Goal: Task Accomplishment & Management: Use online tool/utility

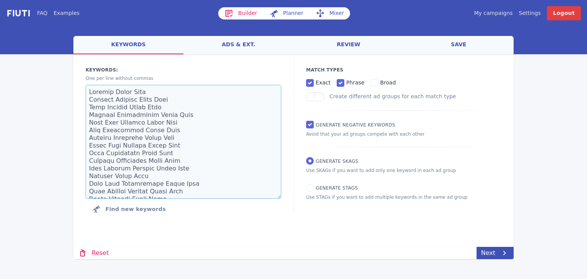
drag, startPoint x: 169, startPoint y: 192, endPoint x: 55, endPoint y: 43, distance: 186.9
click at [55, 43] on div "FAQ Examples Builder Planner Mixer My campaigns Price Settings Login Logout wel…" at bounding box center [293, 129] width 587 height 259
paste textarea "[URL]"
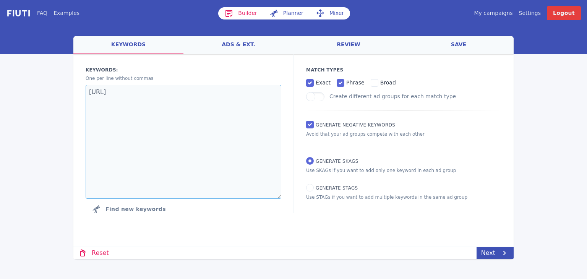
drag, startPoint x: 146, startPoint y: 91, endPoint x: 46, endPoint y: 94, distance: 100.6
click at [46, 94] on div "FAQ Examples Builder Planner Mixer My campaigns Price Settings Login Logout wel…" at bounding box center [293, 129] width 587 height 259
paste textarea "- local accountant - accountants near me - bookkeeping - certified public accou…"
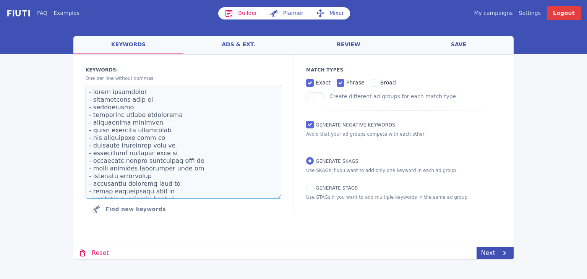
scroll to position [196, 0]
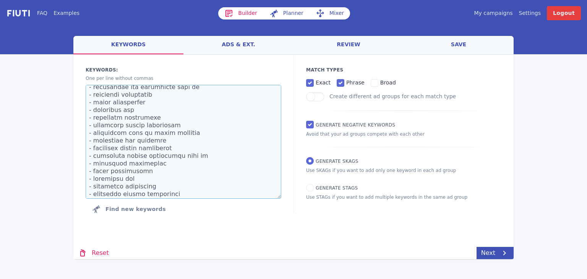
click at [94, 195] on textarea at bounding box center [184, 142] width 196 height 114
drag, startPoint x: 94, startPoint y: 187, endPoint x: 88, endPoint y: 187, distance: 5.7
click at [88, 187] on textarea at bounding box center [184, 142] width 196 height 114
click at [93, 179] on textarea at bounding box center [184, 142] width 196 height 114
click at [93, 170] on textarea at bounding box center [184, 142] width 196 height 114
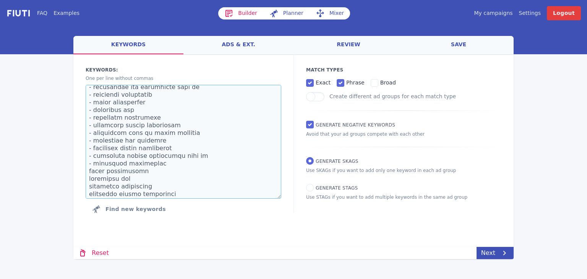
click at [94, 167] on textarea at bounding box center [184, 142] width 196 height 114
click at [94, 164] on textarea at bounding box center [184, 142] width 196 height 114
click at [93, 157] on textarea at bounding box center [184, 142] width 196 height 114
click at [93, 149] on textarea at bounding box center [184, 142] width 196 height 114
click at [95, 144] on textarea at bounding box center [184, 142] width 196 height 114
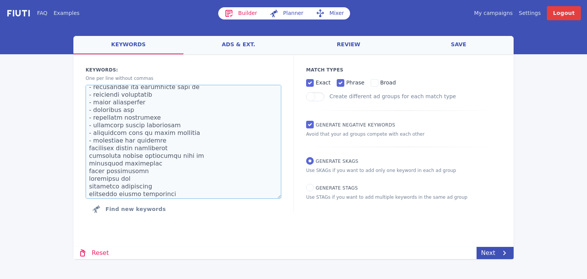
click at [93, 142] on textarea at bounding box center [184, 142] width 196 height 114
click at [93, 133] on textarea at bounding box center [184, 142] width 196 height 114
click at [93, 125] on textarea at bounding box center [184, 142] width 196 height 114
click at [94, 118] on textarea at bounding box center [184, 142] width 196 height 114
click at [93, 111] on textarea at bounding box center [184, 142] width 196 height 114
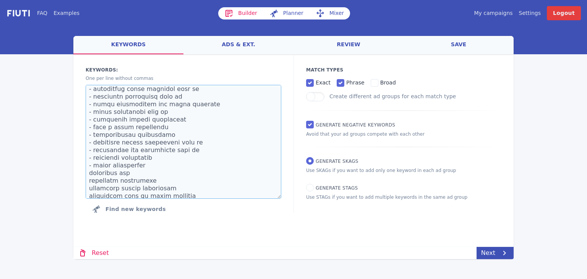
scroll to position [120, 0]
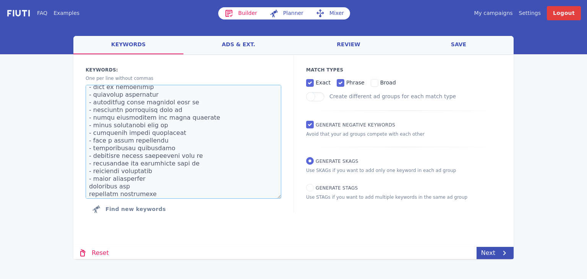
click at [92, 179] on textarea at bounding box center [184, 142] width 196 height 114
click at [93, 179] on textarea at bounding box center [184, 142] width 196 height 114
click at [93, 172] on textarea at bounding box center [184, 142] width 196 height 114
click at [93, 166] on textarea at bounding box center [184, 142] width 196 height 114
click at [93, 157] on textarea at bounding box center [184, 142] width 196 height 114
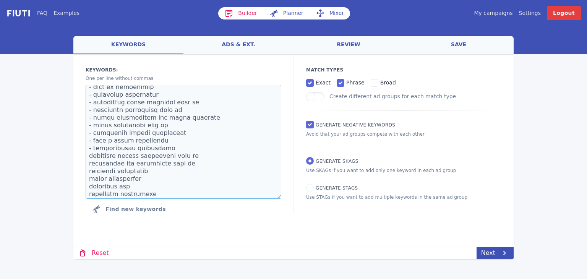
click at [94, 150] on textarea at bounding box center [184, 142] width 196 height 114
click at [93, 141] on textarea at bounding box center [184, 142] width 196 height 114
click at [93, 133] on textarea at bounding box center [184, 142] width 196 height 114
click at [92, 127] on textarea at bounding box center [184, 142] width 196 height 114
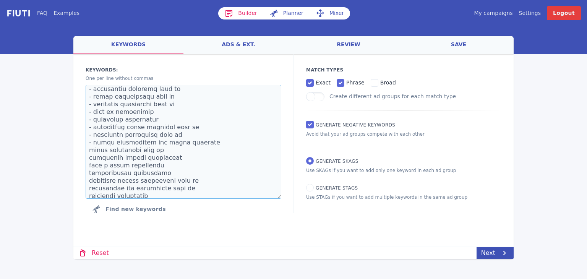
scroll to position [81, 0]
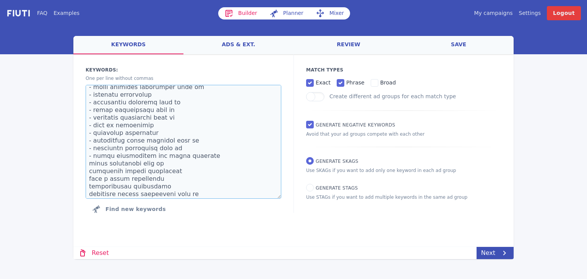
click at [92, 158] on textarea at bounding box center [184, 142] width 196 height 114
click at [93, 156] on textarea at bounding box center [184, 142] width 196 height 114
click at [93, 148] on textarea at bounding box center [184, 142] width 196 height 114
click at [93, 141] on textarea at bounding box center [184, 142] width 196 height 114
click at [94, 134] on textarea at bounding box center [184, 142] width 196 height 114
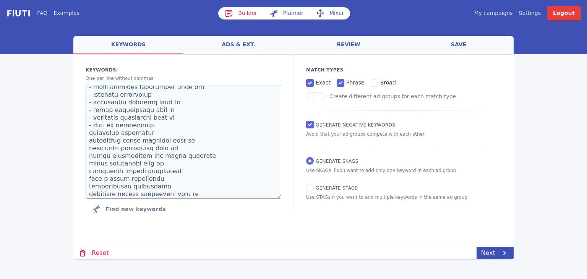
click at [93, 126] on textarea at bounding box center [184, 142] width 196 height 114
drag, startPoint x: 93, startPoint y: 118, endPoint x: 88, endPoint y: 117, distance: 4.7
click at [88, 117] on textarea at bounding box center [184, 142] width 196 height 114
drag, startPoint x: 93, startPoint y: 111, endPoint x: 88, endPoint y: 109, distance: 5.9
click at [88, 109] on textarea at bounding box center [184, 142] width 196 height 114
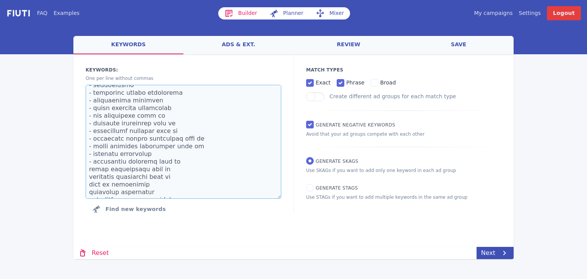
scroll to position [5, 0]
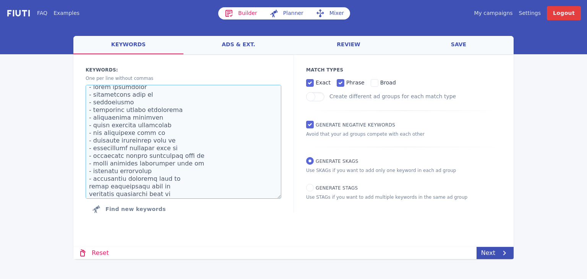
drag, startPoint x: 93, startPoint y: 178, endPoint x: 89, endPoint y: 177, distance: 4.7
click at [89, 177] on textarea at bounding box center [184, 142] width 196 height 114
click at [89, 172] on textarea at bounding box center [184, 142] width 196 height 114
drag, startPoint x: 93, startPoint y: 163, endPoint x: 89, endPoint y: 162, distance: 3.9
click at [89, 162] on textarea at bounding box center [184, 142] width 196 height 114
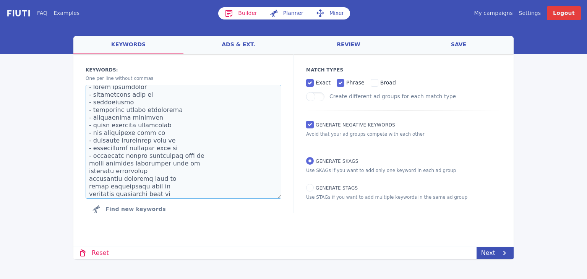
drag, startPoint x: 93, startPoint y: 157, endPoint x: 89, endPoint y: 157, distance: 3.8
click at [89, 157] on textarea at bounding box center [184, 142] width 196 height 114
drag, startPoint x: 93, startPoint y: 150, endPoint x: 89, endPoint y: 149, distance: 3.9
click at [89, 149] on textarea at bounding box center [184, 142] width 196 height 114
click at [93, 142] on textarea at bounding box center [184, 142] width 196 height 114
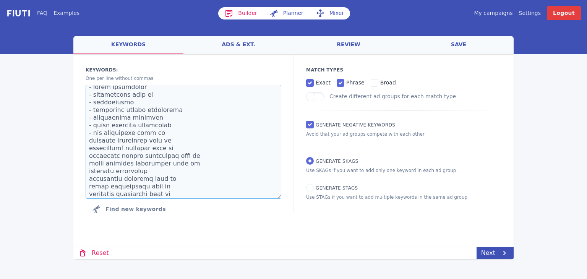
drag, startPoint x: 93, startPoint y: 132, endPoint x: 92, endPoint y: 150, distance: 18.4
click at [93, 135] on textarea at bounding box center [184, 142] width 196 height 114
click at [92, 125] on textarea at bounding box center [184, 142] width 196 height 114
drag, startPoint x: 93, startPoint y: 117, endPoint x: 98, endPoint y: 125, distance: 8.6
click at [93, 118] on textarea "- local accountant - accountants near me - bookkeeping - certified public accou…" at bounding box center [184, 142] width 196 height 114
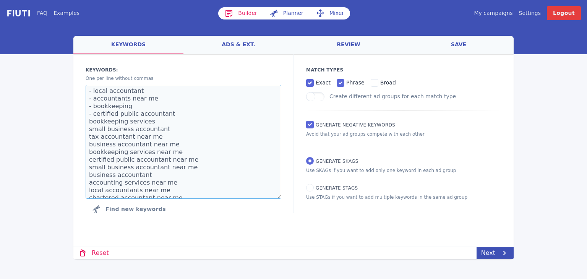
scroll to position [0, 0]
click at [94, 115] on textarea "- local accountant - accountants near me - bookkeeping - certified public accou…" at bounding box center [184, 142] width 196 height 114
click at [94, 108] on textarea "- local accountant - accountants near me - bookkeeping certified public account…" at bounding box center [184, 142] width 196 height 114
click at [92, 100] on textarea "- local accountant - accountants near me bookkeeping certified public accountan…" at bounding box center [184, 142] width 196 height 114
click at [93, 94] on textarea "- local accountant accountants near me bookkeeping certified public accountant …" at bounding box center [184, 142] width 196 height 114
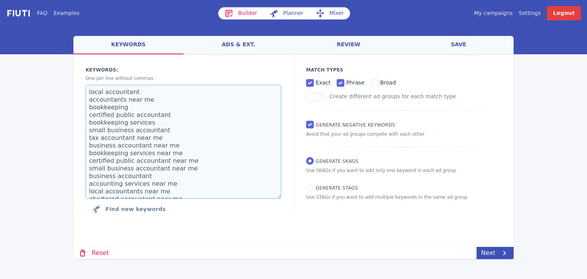
drag, startPoint x: 162, startPoint y: 191, endPoint x: 62, endPoint y: 51, distance: 172.0
click at [62, 51] on div "FAQ Examples Builder Planner Mixer My campaigns Price Settings Login Logout wel…" at bounding box center [293, 129] width 587 height 259
type textarea "local accountant accountants near me bookkeeping certified public accountant bo…"
click at [350, 243] on div "Loading... Loading Keywords: Ad groups: One per line without commas Find new ke…" at bounding box center [293, 149] width 441 height 190
click at [506, 259] on div "FAQ Examples Builder Planner Mixer My campaigns Price Settings Login Logout wel…" at bounding box center [293, 139] width 587 height 279
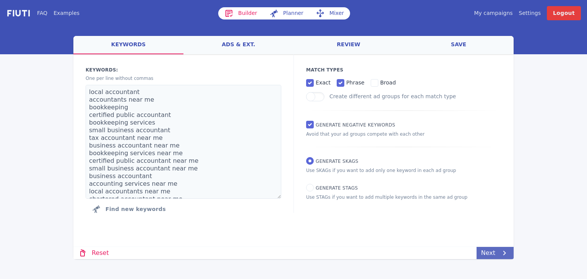
click at [505, 253] on icon at bounding box center [505, 253] width 3 height 5
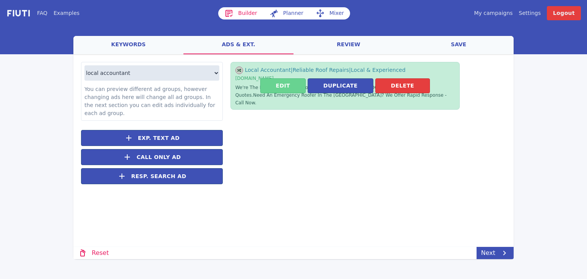
click at [294, 85] on button "Edit" at bounding box center [283, 85] width 46 height 15
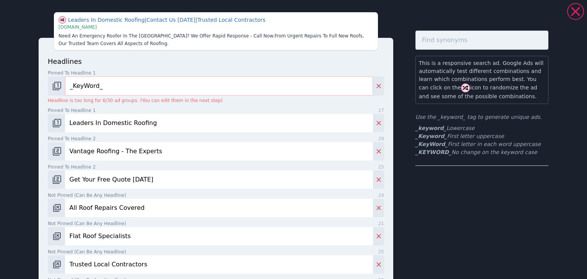
click at [14, 121] on div "Leaders In Domestic Roofing | Contact Us [DATE] | Trusted Local Contractors | […" at bounding box center [293, 139] width 587 height 279
paste input "Save Time, Save Money"
type input "Save Time, Save Money"
drag, startPoint x: 144, startPoint y: 121, endPoint x: 57, endPoint y: 123, distance: 87.2
click at [57, 123] on div "Save Time, Save Money" at bounding box center [216, 123] width 337 height 18
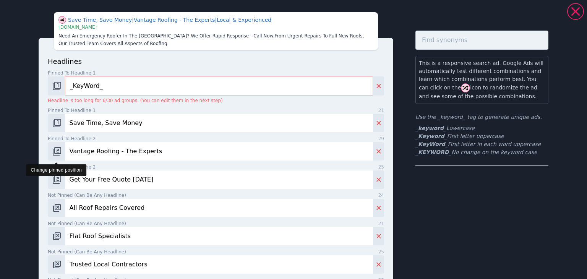
drag, startPoint x: 159, startPoint y: 152, endPoint x: 54, endPoint y: 153, distance: 104.4
click at [60, 156] on div "Vantage Roofing - The Experts" at bounding box center [216, 151] width 337 height 18
paste input "Your Go-To Accountan"
type input "Your Go-To Accountants"
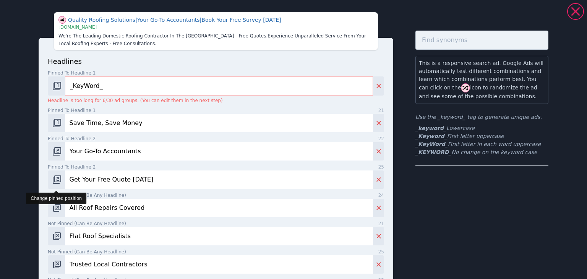
drag, startPoint x: 172, startPoint y: 179, endPoint x: 50, endPoint y: 178, distance: 122.8
click at [50, 178] on div "Get Your Free Quote [DATE]" at bounding box center [216, 180] width 337 height 18
paste input "Professional Accounting Pros"
type input "Professional Accounting Pros"
drag, startPoint x: 147, startPoint y: 210, endPoint x: 68, endPoint y: 213, distance: 78.9
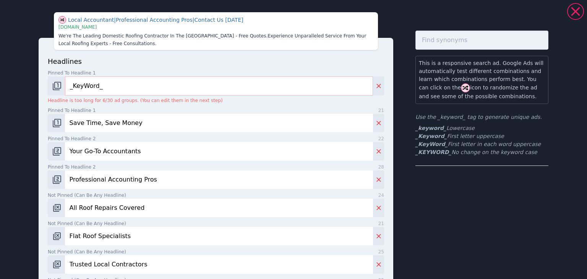
click at [68, 213] on input "All Roof Repairs Covered" at bounding box center [219, 208] width 308 height 18
paste input "Smart Business Choice"
type input "Smart Business Choice"
drag, startPoint x: 141, startPoint y: 210, endPoint x: 55, endPoint y: 215, distance: 85.8
click at [55, 215] on div "Smart Business Choice" at bounding box center [216, 208] width 337 height 18
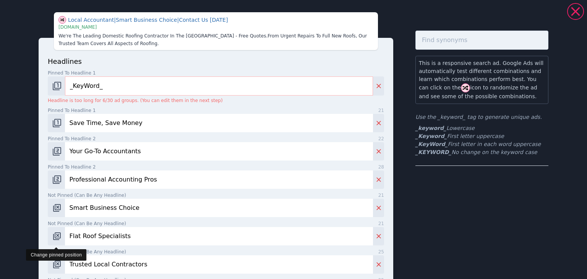
drag, startPoint x: 134, startPoint y: 236, endPoint x: 57, endPoint y: 237, distance: 77.3
click at [57, 237] on div "Flat Roof Specialists" at bounding box center [216, 236] width 337 height 18
paste input "Experts You Can Trust"
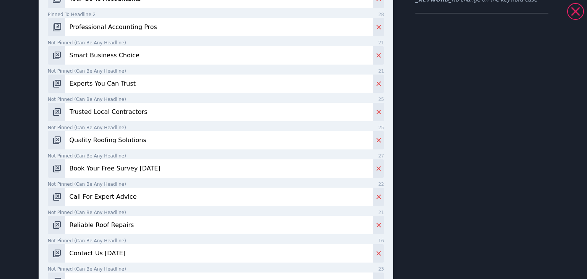
scroll to position [153, 0]
type input "Experts You Can Trust"
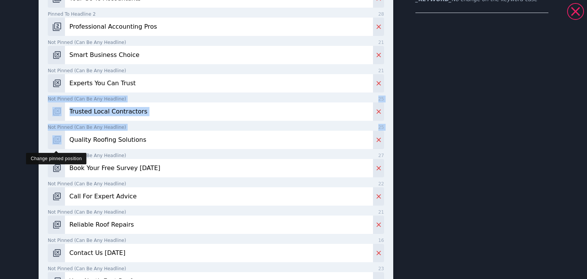
drag, startPoint x: 563, startPoint y: 114, endPoint x: 60, endPoint y: 145, distance: 503.4
click at [60, 145] on div "headlines Pinned to headline 1 9 _KeyWord_ Headline is too long for 6/30 ad gro…" at bounding box center [216, 196] width 355 height 622
click at [165, 109] on input "Trusted Local Contractors" at bounding box center [219, 111] width 308 height 18
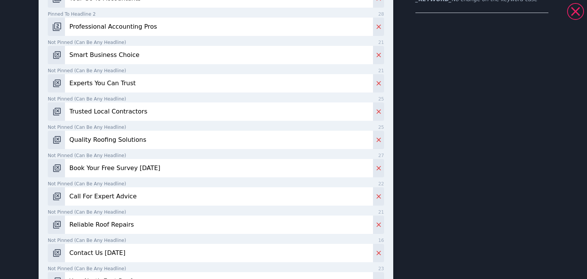
drag, startPoint x: 156, startPoint y: 111, endPoint x: 26, endPoint y: 120, distance: 130.4
click at [39, 117] on div "headlines Pinned to headline 1 9 _KeyWord_ Headline is too long for 6/30 ad gro…" at bounding box center [216, 196] width 355 height 622
paste input "Experts You Can Trust"
type input "Experts You Can Trust"
drag, startPoint x: 80, startPoint y: 142, endPoint x: 52, endPoint y: 143, distance: 27.6
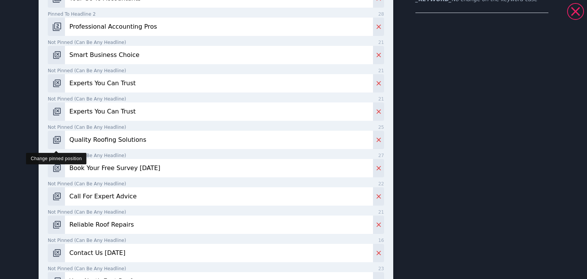
click at [52, 143] on div "Quality Roofing Solutions" at bounding box center [216, 140] width 337 height 18
paste input "We Save You Time & Money"
type input "We Save You Time & Money"
drag, startPoint x: 158, startPoint y: 172, endPoint x: 31, endPoint y: 175, distance: 127.8
click at [31, 175] on div "Experts You Can Trust | We Save You Time & Money | Smart Business Choice | [DOM…" at bounding box center [293, 190] width 551 height 680
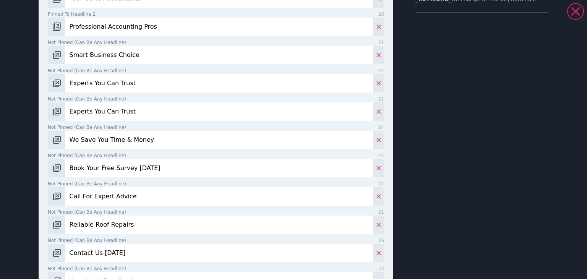
paste input "Choose the Professionals"
type input "Choose the Professionals"
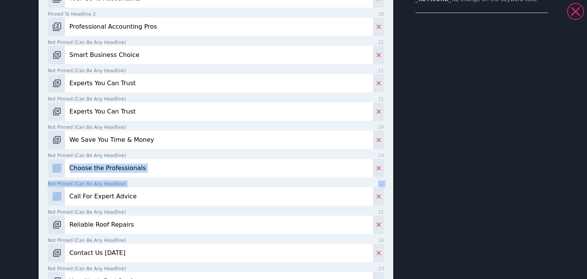
drag, startPoint x: 582, startPoint y: 161, endPoint x: 92, endPoint y: 198, distance: 491.2
click at [92, 198] on div "Choose the Professionals | Professional Accounting Pros | We Save You Time & Mo…" at bounding box center [293, 190] width 551 height 680
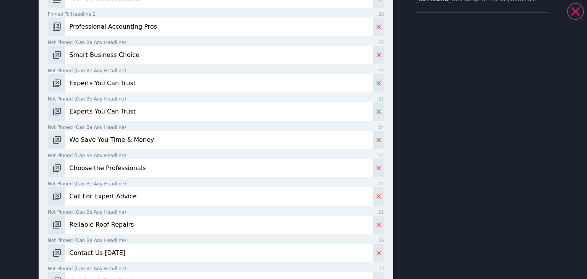
click at [135, 197] on input "Call For Expert Advice" at bounding box center [219, 196] width 308 height 18
click at [55, 199] on div "Call For Expert Advice" at bounding box center [216, 196] width 337 height 18
paste input "[PERSON_NAME] the Professionals"
drag, startPoint x: 140, startPoint y: 200, endPoint x: 54, endPoint y: 203, distance: 86.9
click at [54, 203] on div "Choose the Professionals" at bounding box center [216, 196] width 337 height 18
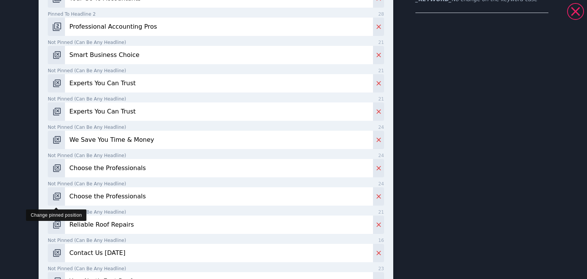
paste input "Maximize Your Profit"
click at [89, 198] on input "Maximize Your Profits" at bounding box center [219, 196] width 308 height 18
type input "Maximise Your Profits"
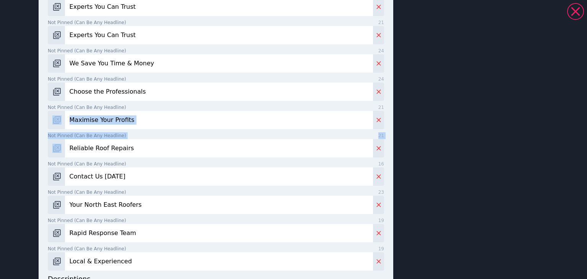
drag, startPoint x: 563, startPoint y: 184, endPoint x: 141, endPoint y: 150, distance: 423.2
click at [141, 150] on div "Smart Business Choice | Professional Accounting Pros | Maximise Your Profits | …" at bounding box center [293, 114] width 551 height 680
click at [141, 149] on input "Reliable Roof Repairs" at bounding box center [219, 148] width 308 height 18
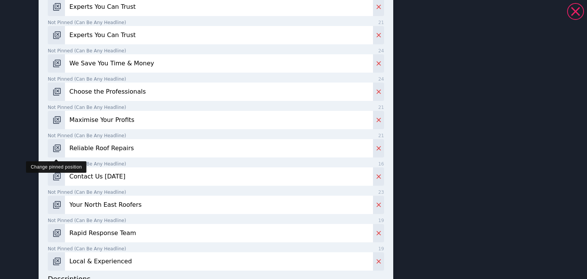
drag, startPoint x: 141, startPoint y: 151, endPoint x: 54, endPoint y: 155, distance: 86.9
click at [54, 155] on div "Reliable Roof Repairs" at bounding box center [216, 148] width 337 height 18
paste input "Maximize Your Profit"
click at [87, 149] on input "Maximize Your Profits" at bounding box center [219, 148] width 308 height 18
type input "Maximise Your Profits"
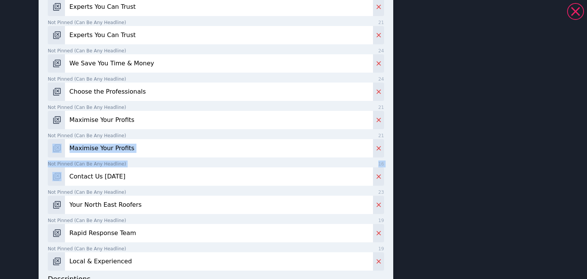
drag, startPoint x: 539, startPoint y: 132, endPoint x: 129, endPoint y: 181, distance: 413.3
click at [129, 181] on div "Save Time, Save Money | Maximise Your Profits | Smart Business Choice | [DOMAIN…" at bounding box center [293, 139] width 587 height 279
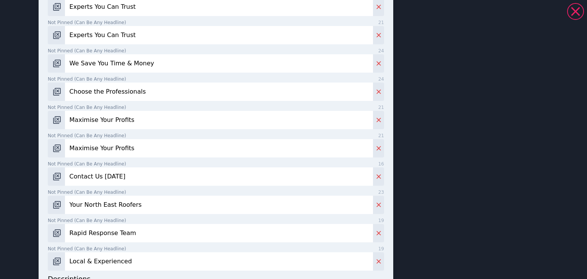
click at [129, 181] on input "Contact Us [DATE]" at bounding box center [219, 177] width 308 height 18
drag, startPoint x: 127, startPoint y: 179, endPoint x: 52, endPoint y: 181, distance: 75.0
click at [52, 181] on div "Contact Us [DATE]" at bounding box center [216, 177] width 337 height 18
paste input "Maximize Your Profits"
drag, startPoint x: 137, startPoint y: 175, endPoint x: 55, endPoint y: 178, distance: 82.3
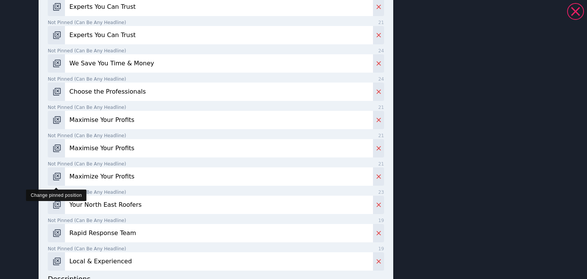
click at [55, 178] on div "Maximize Your Profits" at bounding box center [216, 177] width 337 height 18
paste input "Your Business's Best Choice"
type input "Your Business's Best Choice"
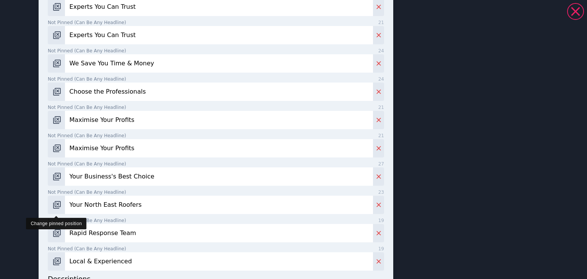
drag, startPoint x: 140, startPoint y: 202, endPoint x: 46, endPoint y: 205, distance: 93.7
click at [22, 204] on div "Choose the Professionals | Your Go-To Accountants | Your Business's Best Choice…" at bounding box center [293, 114] width 551 height 680
paste input "Get Back Your Time"
type input "Get Back Your Time"
drag, startPoint x: 147, startPoint y: 230, endPoint x: 64, endPoint y: 231, distance: 82.6
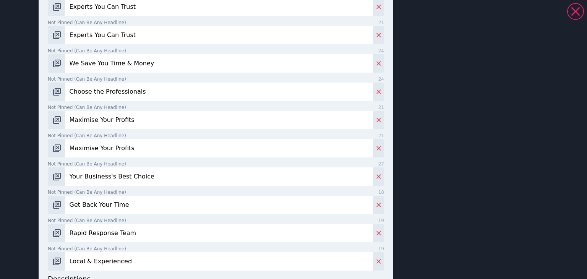
click at [65, 231] on input "Rapid Response Team" at bounding box center [219, 233] width 308 height 18
paste input "Every [PERSON_NAME] Counts"
type input "Every [PERSON_NAME] Counts"
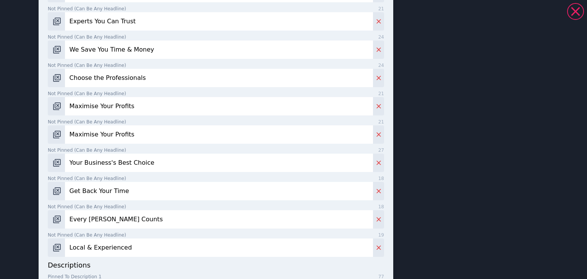
scroll to position [268, 0]
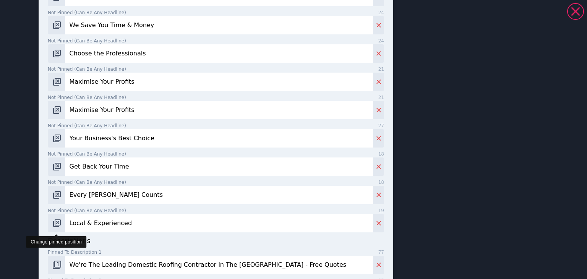
drag, startPoint x: 138, startPoint y: 222, endPoint x: 74, endPoint y: 226, distance: 64.0
click at [53, 228] on div "Local & Experienced" at bounding box center [216, 223] width 337 height 18
paste input "Trust The Certified Pros"
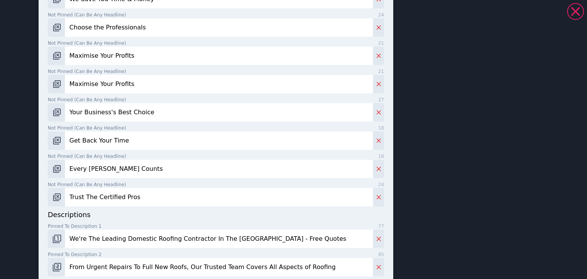
scroll to position [306, 0]
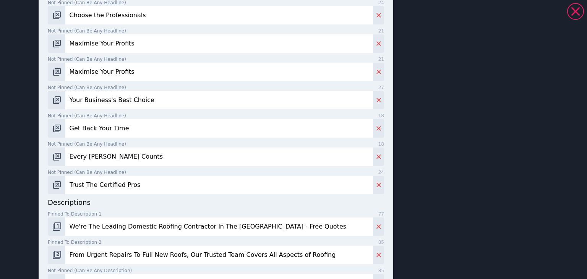
type input "Trust The Certified Pros"
drag, startPoint x: 555, startPoint y: 173, endPoint x: 78, endPoint y: 228, distance: 479.7
click at [72, 229] on div "descriptions Pinned to description 1 77 We're The Leading Domestic Roofing Cont…" at bounding box center [216, 259] width 337 height 124
click at [318, 226] on input "We're The Leading Domestic Roofing Contractor In The [GEOGRAPHIC_DATA] - Free Q…" at bounding box center [219, 227] width 308 height 18
drag, startPoint x: 307, startPoint y: 227, endPoint x: 111, endPoint y: 234, distance: 196.3
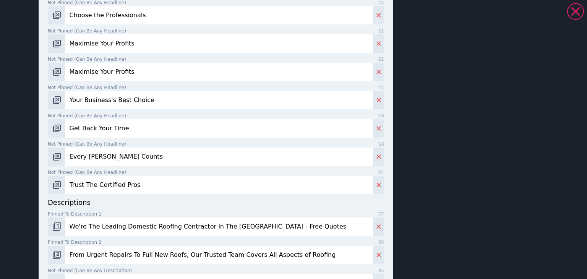
click at [2, 233] on div "Trust The Certified Pros | We Save You Time & Money | Smart Business Choice | […" at bounding box center [293, 139] width 587 height 279
paste input "Trust The Certified Pro"
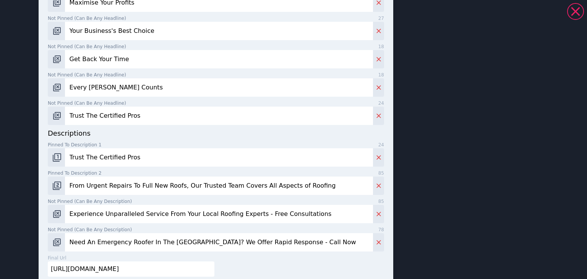
scroll to position [382, 0]
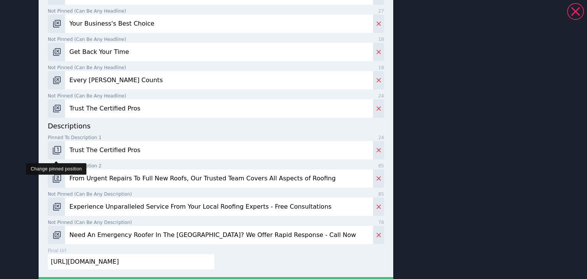
drag, startPoint x: 143, startPoint y: 152, endPoint x: 59, endPoint y: 156, distance: 84.6
click at [59, 156] on div "Trust The Certified Pros" at bounding box center [216, 150] width 337 height 18
paste input "We're the go-to choice for smart businesses. Our pros save you time and money o…"
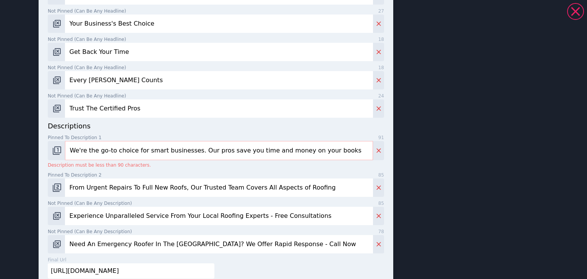
drag, startPoint x: 262, startPoint y: 152, endPoint x: 254, endPoint y: 151, distance: 8.8
click at [254, 151] on input "We're the go-to choice for smart businesses. Our pros save you time and money o…" at bounding box center [219, 150] width 308 height 19
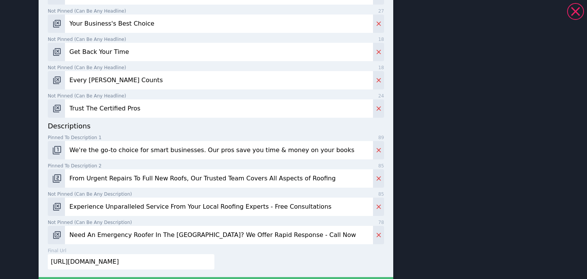
type input "We're the go-to choice for smart businesses. Our pros save you time & money on …"
click at [148, 181] on input "From Urgent Repairs To Full New Roofs, Our Trusted Team Covers All Aspects of R…" at bounding box center [219, 178] width 308 height 18
paste input "Choose the professionals. We are certified accountants dedicated to saving you …"
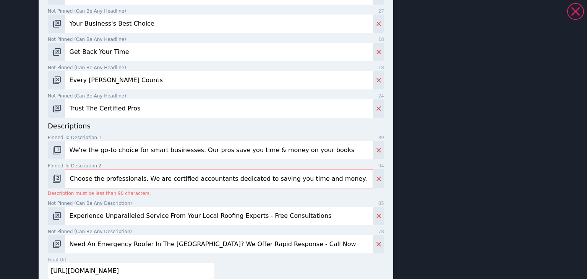
drag, startPoint x: 155, startPoint y: 180, endPoint x: 146, endPoint y: 179, distance: 9.6
click at [146, 179] on input "Choose the professionals. We are certified accountants dedicated to saving you …" at bounding box center [219, 178] width 308 height 19
click at [267, 177] on input "Choose the professionals. We're certified accountants dedicated to saving you t…" at bounding box center [219, 178] width 308 height 19
drag, startPoint x: 302, startPoint y: 181, endPoint x: 293, endPoint y: 181, distance: 9.6
click at [293, 181] on input "Choose the professionals. We're certified accountants dedicated to saving you t…" at bounding box center [219, 178] width 308 height 19
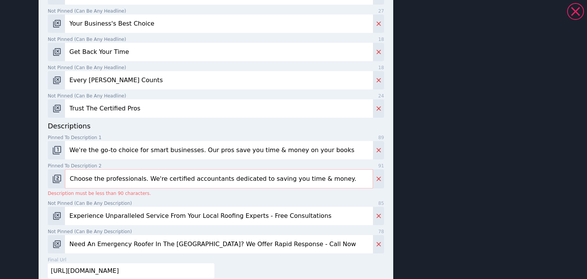
click at [329, 180] on input "Choose the professionals. We're certified accountants dedicated to saving you t…" at bounding box center [219, 178] width 308 height 19
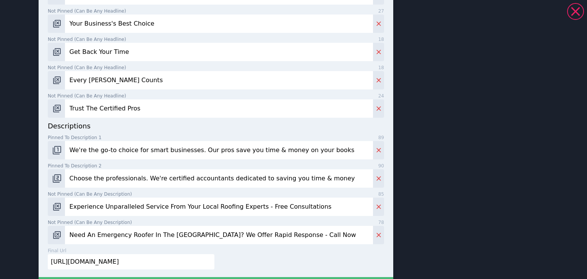
type input "Choose the professionals. We're certified accountants dedicated to saving you t…"
click at [145, 211] on input "Experience Unparalleled Service From Your Local Roofing Experts - Free Consulta…" at bounding box center [219, 207] width 308 height 18
paste input "Maximize your profits with the go-to experts. We provide professional accountin…"
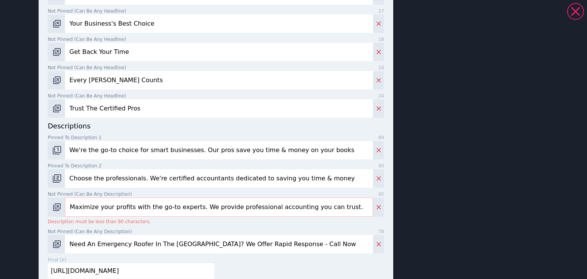
click at [87, 208] on input "Maximize your profits with the go-to experts. We provide professional accountin…" at bounding box center [219, 207] width 308 height 19
drag, startPoint x: 185, startPoint y: 208, endPoint x: 127, endPoint y: 208, distance: 57.8
click at [127, 208] on input "Maximise your profits with the go-to experts. We provide professional accountin…" at bounding box center [219, 207] width 308 height 19
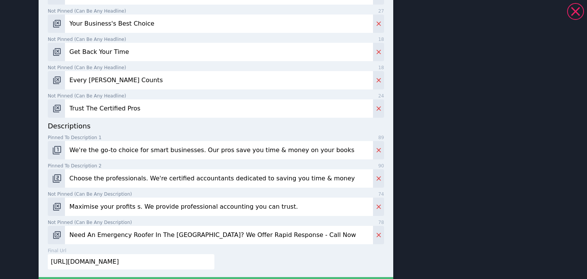
click at [130, 209] on input "Maximise your profits s. We provide professional accounting you can trust." at bounding box center [219, 207] width 308 height 18
click at [288, 207] on input "Maximise your profits. We provide professional accounting you can trust." at bounding box center [219, 207] width 308 height 18
type input "Maximise your profits. We provide professional accounting you can trust."
drag, startPoint x: 579, startPoint y: 164, endPoint x: 163, endPoint y: 236, distance: 421.9
click at [163, 236] on div "Not pinned (Can be any description) 78 Need An Emergency Roofer In The [GEOGRAP…" at bounding box center [216, 231] width 337 height 25
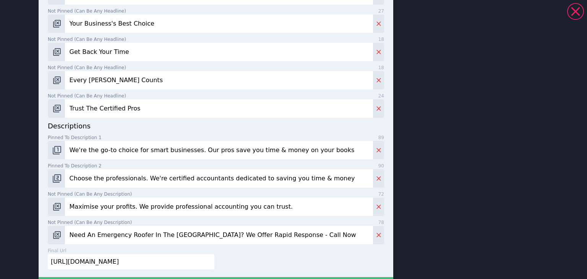
click at [163, 236] on input "Need An Emergency Roofer In The [GEOGRAPHIC_DATA]? We Offer Rapid Response - Ca…" at bounding box center [219, 235] width 308 height 18
paste input "Maximize your profits with the go-to experts. We provide professional accountin…"
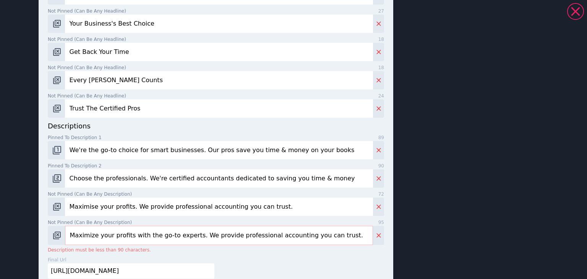
click at [145, 237] on input "Maximize your profits with the go-to experts. We provide professional accountin…" at bounding box center [219, 235] width 308 height 19
paste input "Our expert team is the top choice for businesses wanting to save time and money"
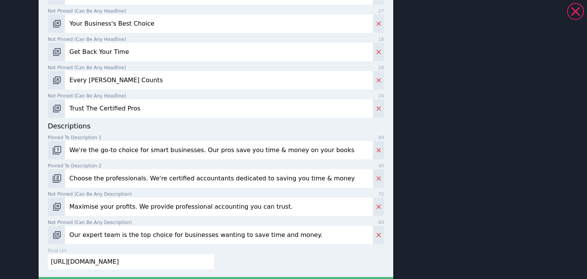
type input "Our expert team is the top choice for businesses wanting to save time and money."
click at [111, 263] on input "[URL][DOMAIN_NAME]" at bounding box center [131, 261] width 167 height 15
click at [112, 262] on input "[URL][DOMAIN_NAME]" at bounding box center [131, 261] width 167 height 15
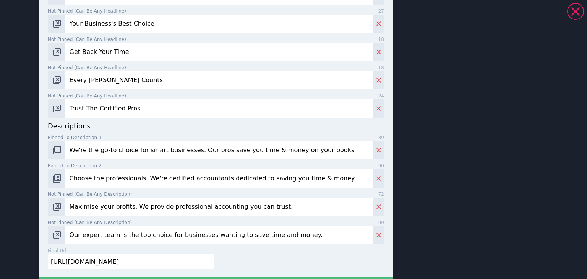
click at [112, 262] on input "[URL][DOMAIN_NAME]" at bounding box center [131, 261] width 167 height 15
paste input "www.everypennyaccounts"
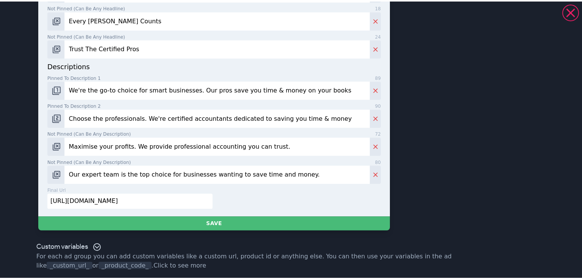
scroll to position [445, 0]
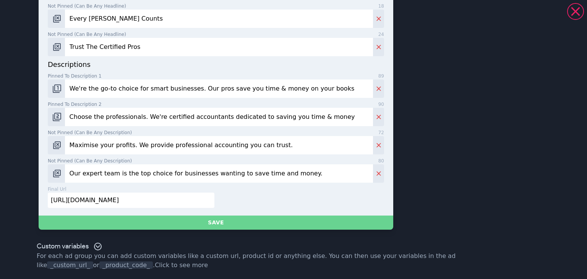
type input "[URL][DOMAIN_NAME]"
click at [197, 226] on button "Save" at bounding box center [216, 223] width 355 height 14
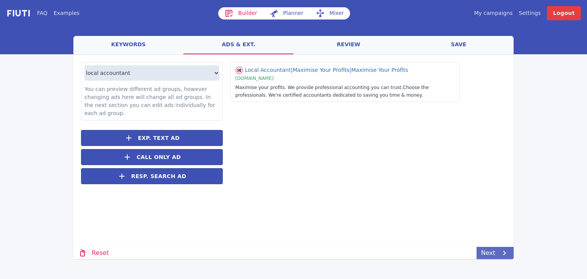
click at [498, 250] on link "Next" at bounding box center [495, 253] width 37 height 12
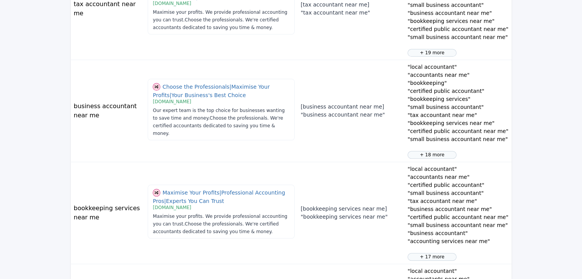
scroll to position [916, 0]
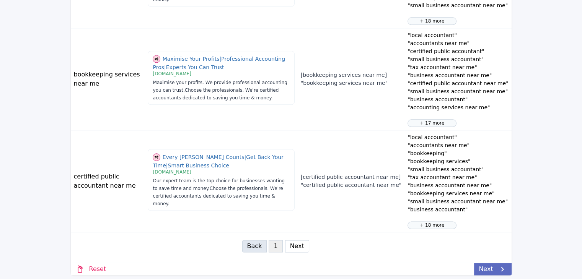
click at [491, 266] on link "Next" at bounding box center [492, 269] width 37 height 12
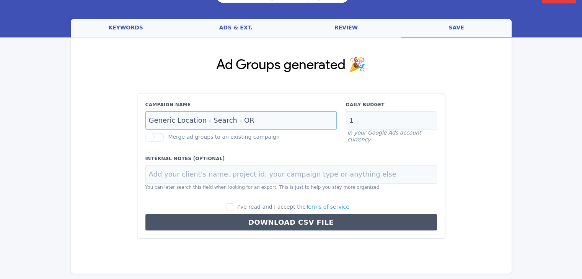
scroll to position [0, 0]
drag, startPoint x: 229, startPoint y: 121, endPoint x: 138, endPoint y: 130, distance: 92.2
click at [138, 130] on div "Campaign Name Generic Location - Search - OR Merge ad groups to an existing cam…" at bounding box center [290, 166] width 307 height 146
type input "Accountants - Search - Local - OR"
click at [382, 124] on input "1" at bounding box center [391, 120] width 91 height 19
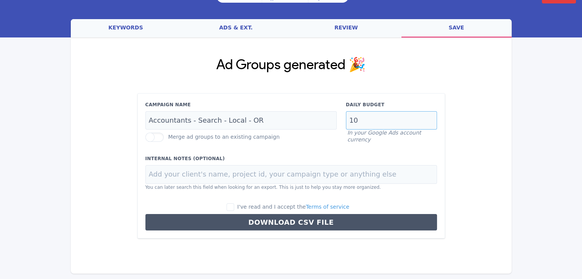
type input "10"
click at [234, 205] on input "I've read and I accept the Terms of service" at bounding box center [230, 207] width 8 height 8
checkbox input "true"
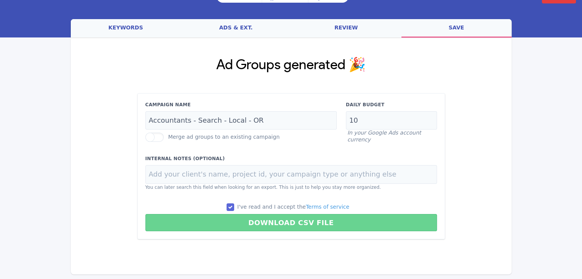
click at [267, 220] on button "Download CSV File" at bounding box center [290, 222] width 291 height 17
